Goal: Task Accomplishment & Management: Complete application form

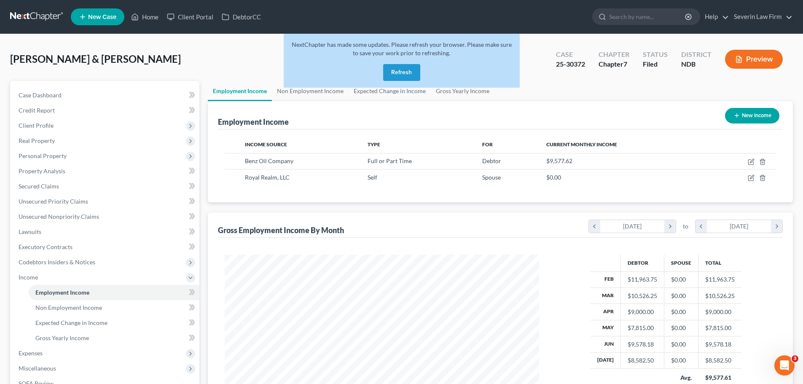
scroll to position [157, 331]
click at [391, 69] on button "Refresh" at bounding box center [401, 72] width 37 height 17
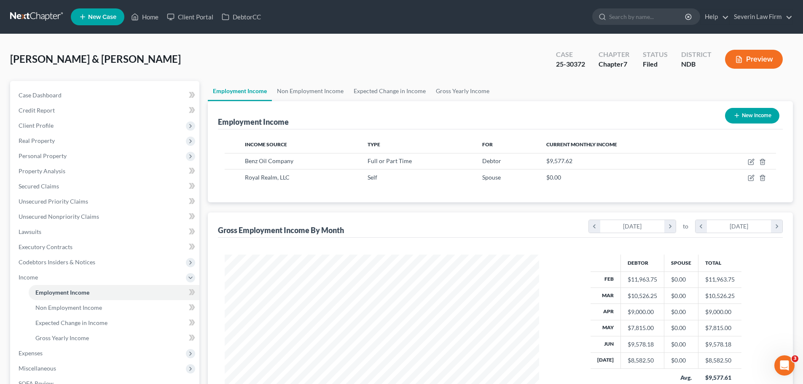
scroll to position [157, 331]
click at [642, 14] on input "search" at bounding box center [647, 17] width 77 height 16
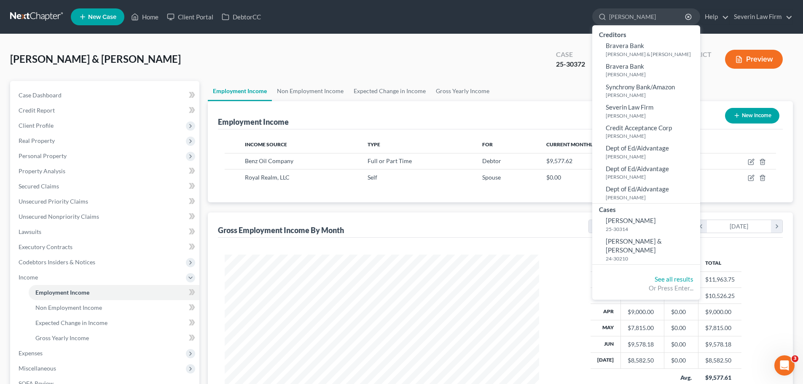
type input "brege"
click at [441, 48] on div "Ramsey, Robert & Brigitte Upgraded Case 25-30372 Chapter Chapter 7 Status Filed…" at bounding box center [401, 62] width 783 height 37
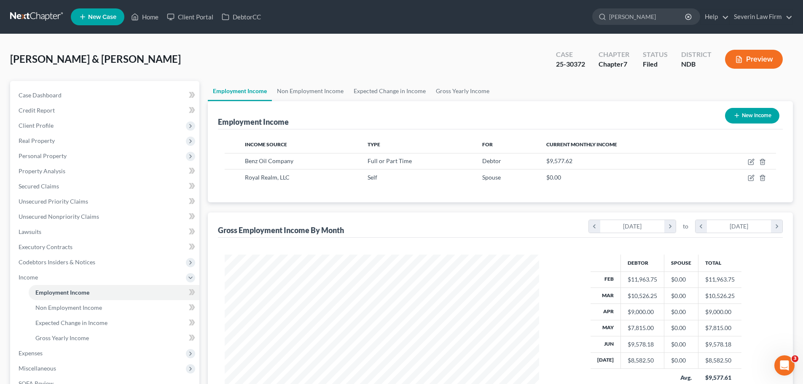
click at [97, 16] on span "New Case" at bounding box center [102, 17] width 28 height 6
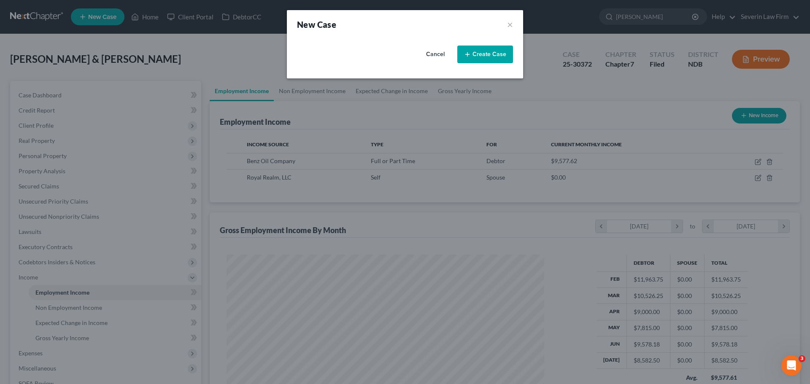
select select "60"
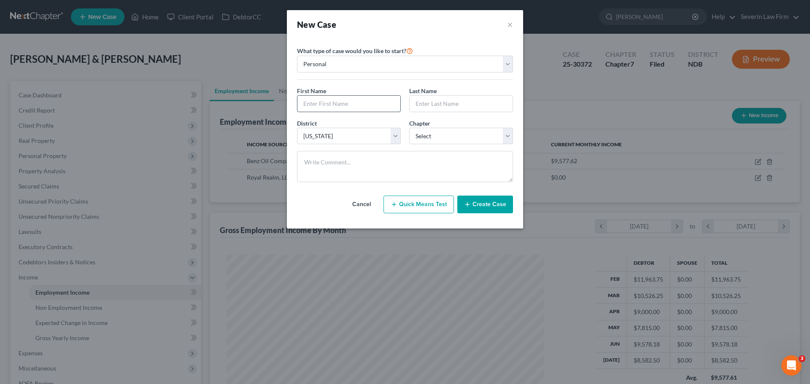
click at [329, 108] on input "text" at bounding box center [348, 104] width 103 height 16
type input "Tayler"
click at [438, 105] on input "text" at bounding box center [460, 104] width 103 height 16
type input "Brege"
select select "0"
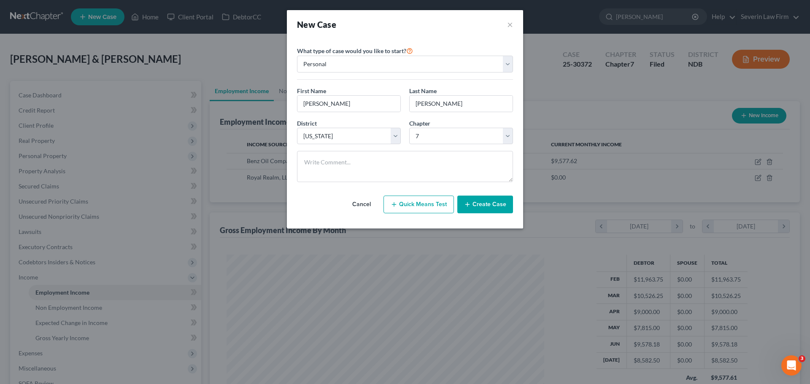
click at [486, 200] on button "Create Case" at bounding box center [485, 205] width 56 height 18
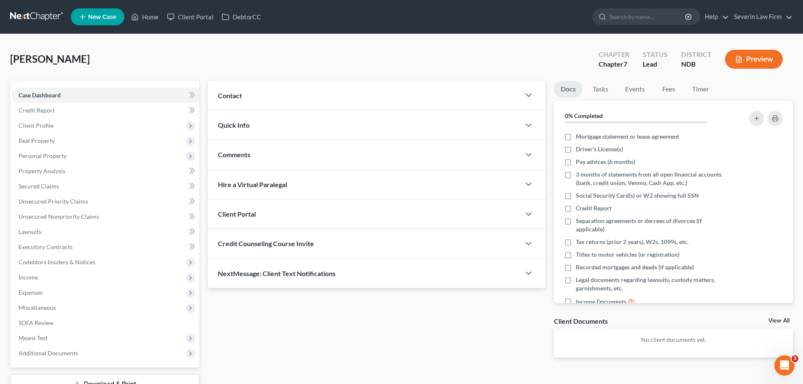
click at [481, 97] on div "Contact" at bounding box center [364, 95] width 312 height 29
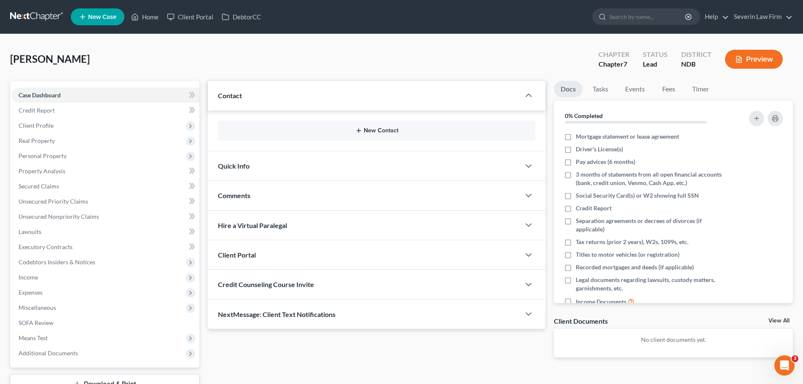
click at [359, 132] on line "button" at bounding box center [359, 131] width 0 height 4
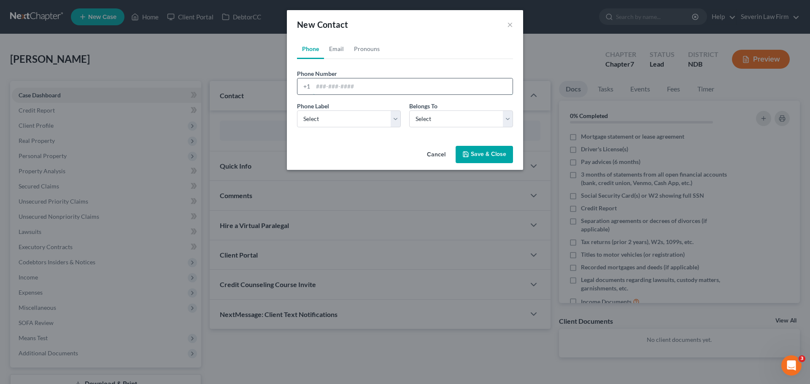
click at [323, 86] on input "tel" at bounding box center [412, 86] width 199 height 16
click at [327, 86] on input "2314205723" at bounding box center [412, 86] width 199 height 16
click at [338, 86] on input "231-4205723" at bounding box center [412, 86] width 199 height 16
type input "231-420-5723"
click at [335, 116] on select "Select Mobile Home Work Other" at bounding box center [349, 118] width 104 height 17
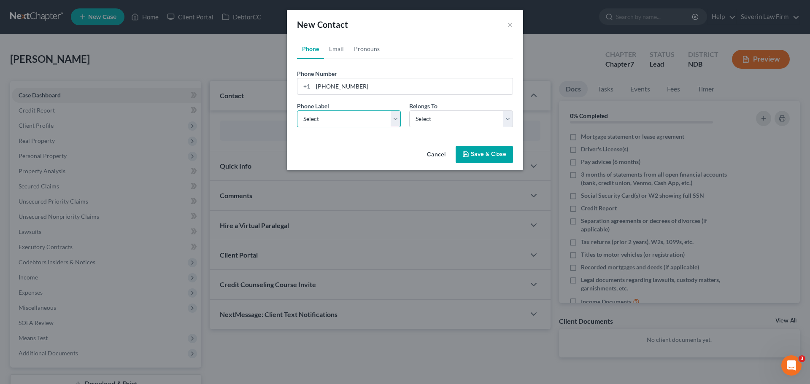
select select "0"
click at [297, 110] on select "Select Mobile Home Work Other" at bounding box center [349, 118] width 104 height 17
click at [428, 122] on select "Select Client Other" at bounding box center [461, 118] width 104 height 17
select select "0"
click at [409, 110] on select "Select Client Other" at bounding box center [461, 118] width 104 height 17
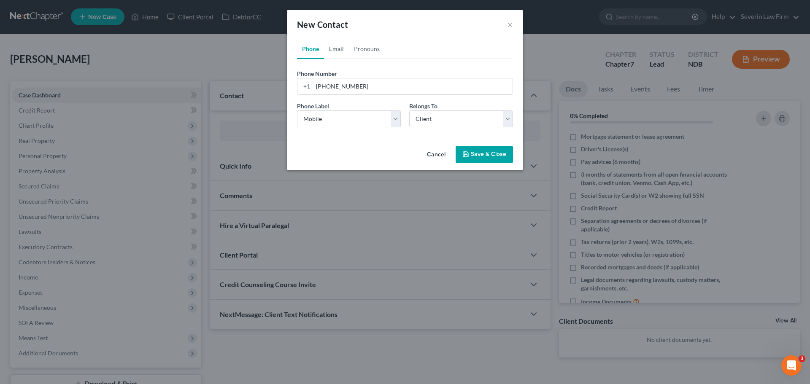
click at [340, 49] on link "Email" at bounding box center [336, 49] width 25 height 20
click at [353, 91] on input "email" at bounding box center [412, 86] width 199 height 16
click at [351, 85] on input "email" at bounding box center [412, 86] width 199 height 16
paste input "taylerbrege22@gmail.com"
type input "taylerbrege22@gmail.com"
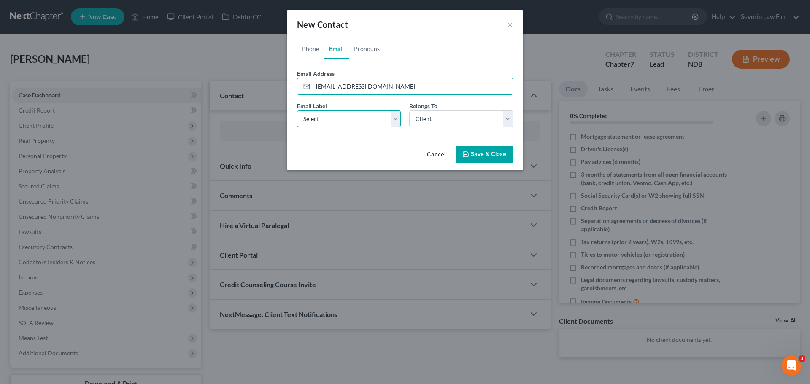
click at [345, 118] on select "Select Home Work Other" at bounding box center [349, 118] width 104 height 17
select select "0"
click at [297, 110] on select "Select Home Work Other" at bounding box center [349, 118] width 104 height 17
click at [480, 154] on button "Save & Close" at bounding box center [483, 155] width 57 height 18
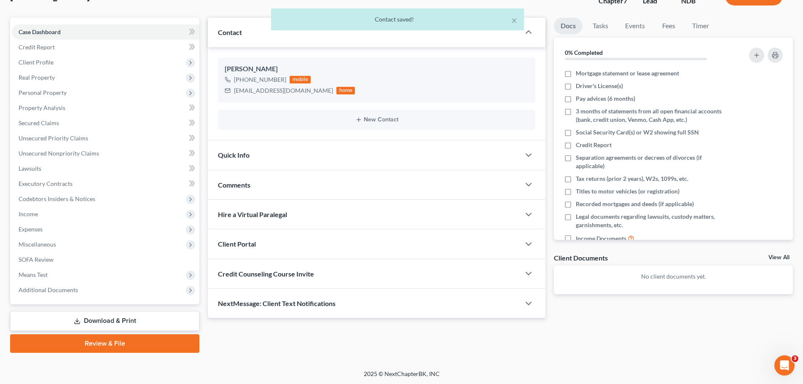
scroll to position [64, 0]
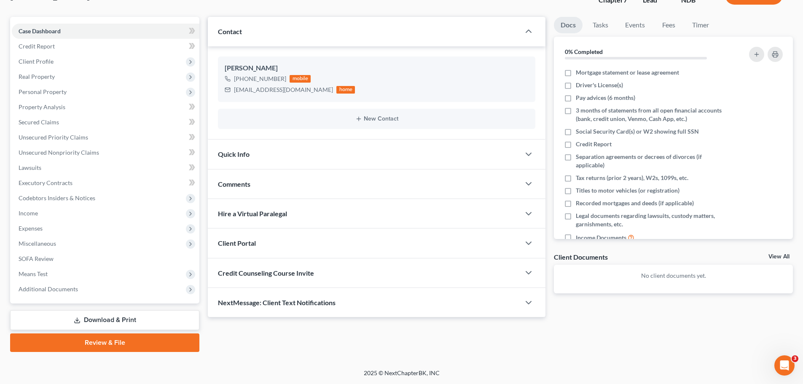
click at [89, 365] on div "Brege, Tayler Upgraded Chapter Chapter 7 Status Lead District NDB Preview Petit…" at bounding box center [401, 169] width 803 height 399
click at [500, 218] on div "Hire a Virtual Paralegal" at bounding box center [364, 213] width 312 height 29
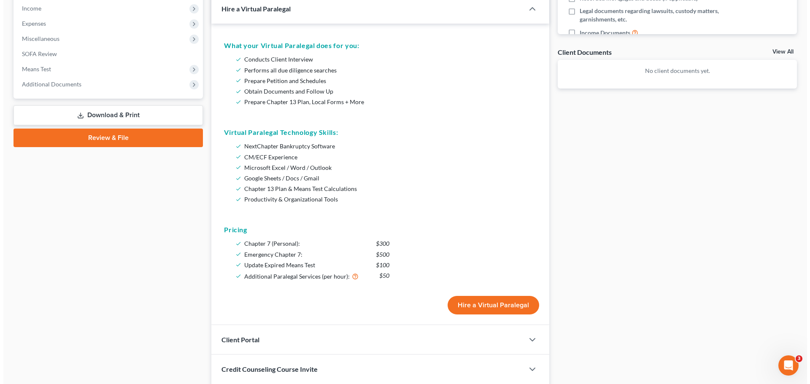
scroll to position [275, 0]
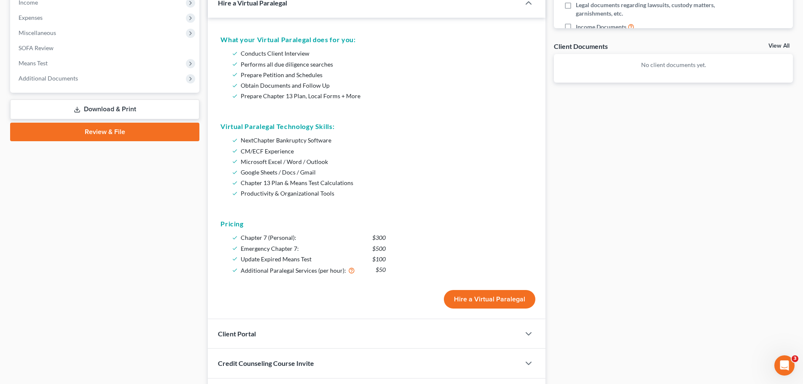
click at [476, 303] on button "Hire a Virtual Paralegal" at bounding box center [489, 299] width 91 height 19
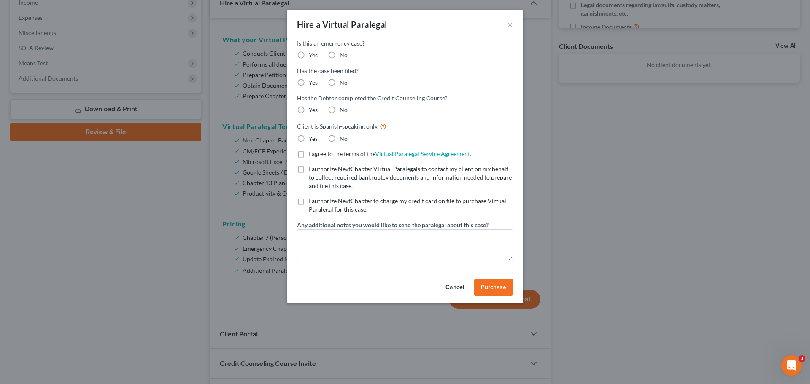
click at [339, 56] on label "No" at bounding box center [343, 55] width 8 height 8
click at [343, 56] on input "No" at bounding box center [345, 53] width 5 height 5
radio input "true"
click at [339, 83] on label "No" at bounding box center [343, 82] width 8 height 8
click at [343, 83] on input "No" at bounding box center [345, 80] width 5 height 5
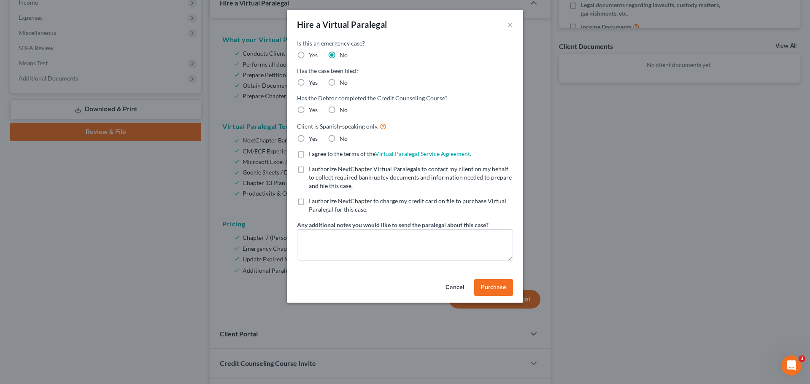
radio input "true"
click at [339, 111] on label "No" at bounding box center [343, 110] width 8 height 8
click at [343, 111] on input "No" at bounding box center [345, 108] width 5 height 5
radio input "true"
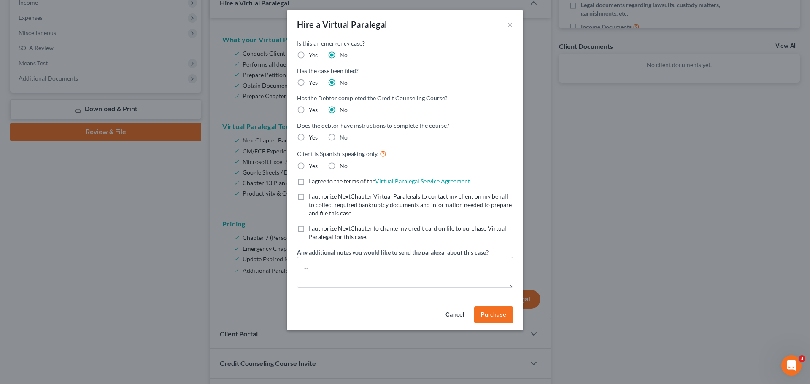
drag, startPoint x: 334, startPoint y: 140, endPoint x: 332, endPoint y: 149, distance: 8.6
click at [339, 141] on label "No" at bounding box center [343, 137] width 8 height 8
click at [343, 139] on input "No" at bounding box center [345, 135] width 5 height 5
radio input "true"
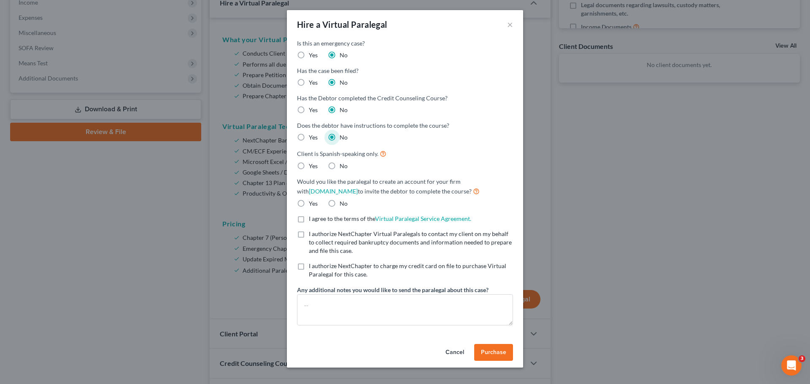
click at [339, 166] on label "No" at bounding box center [343, 166] width 8 height 8
click at [343, 166] on input "No" at bounding box center [345, 164] width 5 height 5
radio input "true"
click at [339, 203] on label "No" at bounding box center [343, 203] width 8 height 8
click at [343, 203] on input "No" at bounding box center [345, 201] width 5 height 5
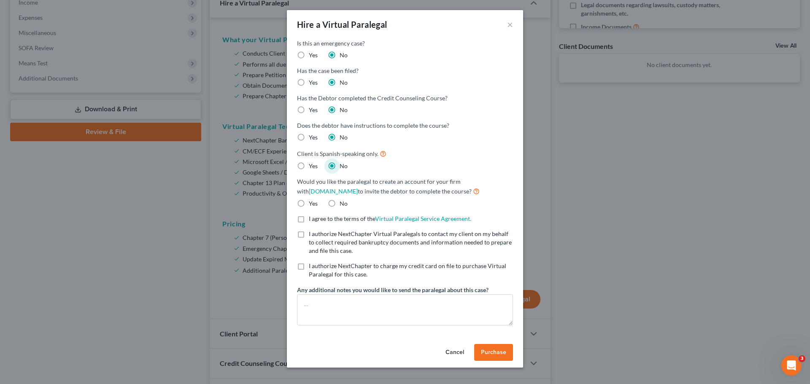
radio input "true"
drag, startPoint x: 304, startPoint y: 217, endPoint x: 301, endPoint y: 223, distance: 6.0
click at [309, 217] on label "I agree to the terms of the Virtual Paralegal Service Agreement. (Updates have …" at bounding box center [390, 219] width 162 height 8
click at [312, 217] on input "I agree to the terms of the Virtual Paralegal Service Agreement. (Updates have …" at bounding box center [314, 217] width 5 height 5
checkbox input "true"
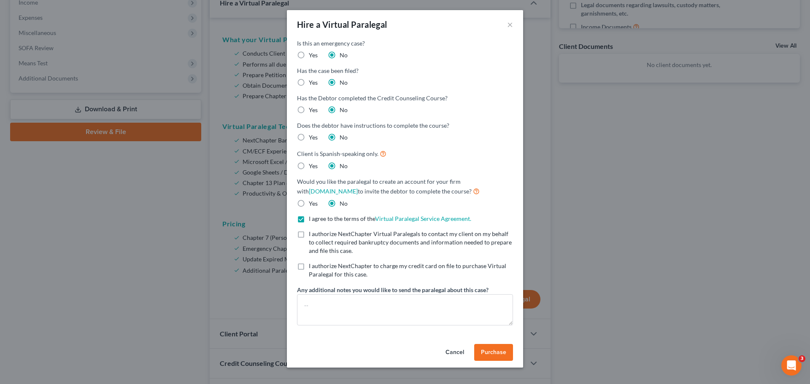
drag, startPoint x: 300, startPoint y: 235, endPoint x: 300, endPoint y: 242, distance: 7.2
click at [309, 238] on label "I authorize NextChapter Virtual Paralegals to contact my client on my behalf to…" at bounding box center [411, 242] width 204 height 25
click at [312, 235] on input "I authorize NextChapter Virtual Paralegals to contact my client on my behalf to…" at bounding box center [314, 232] width 5 height 5
checkbox input "true"
click at [303, 274] on div "I authorize NextChapter to charge my credit card on file to purchase Virtual Pa…" at bounding box center [405, 270] width 216 height 17
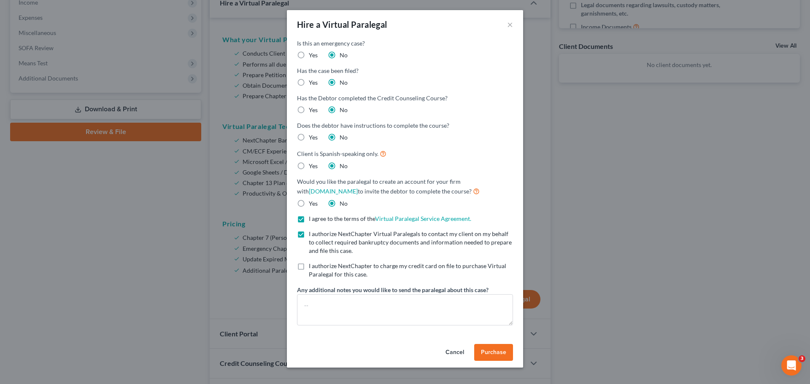
drag, startPoint x: 299, startPoint y: 263, endPoint x: 307, endPoint y: 282, distance: 20.4
click at [309, 266] on label "I authorize NextChapter to charge my credit card on file to purchase Virtual Pa…" at bounding box center [411, 270] width 204 height 17
click at [312, 266] on input "I authorize NextChapter to charge my credit card on file to purchase Virtual Pa…" at bounding box center [314, 264] width 5 height 5
checkbox input "true"
click at [312, 307] on textarea at bounding box center [405, 309] width 216 height 31
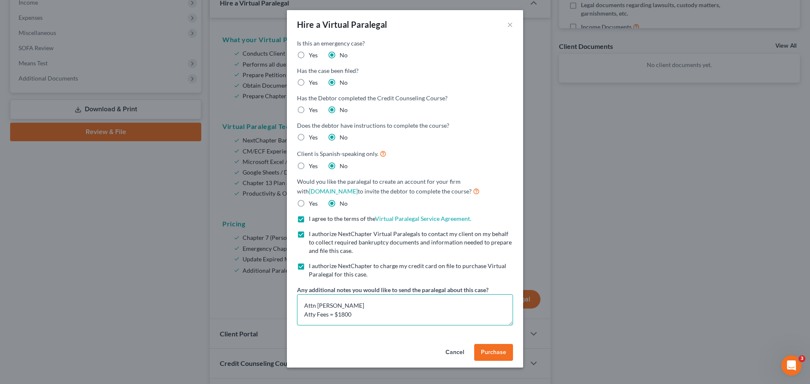
type textarea "Attn Shari Taylor Atty Fees = $1800"
click at [497, 353] on span "Purchase" at bounding box center [493, 352] width 25 height 7
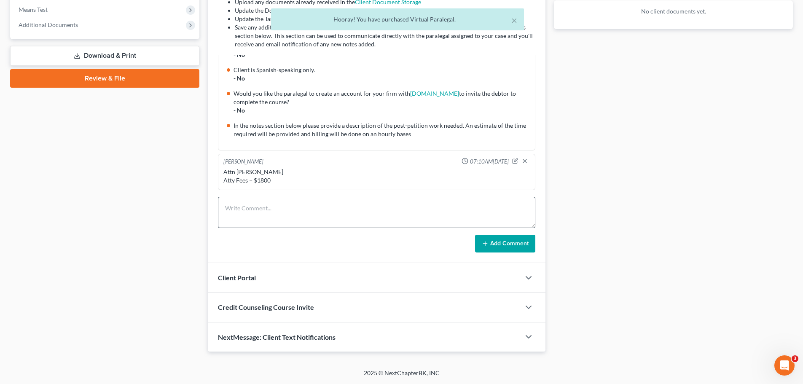
scroll to position [0, 0]
